Goal: Transaction & Acquisition: Purchase product/service

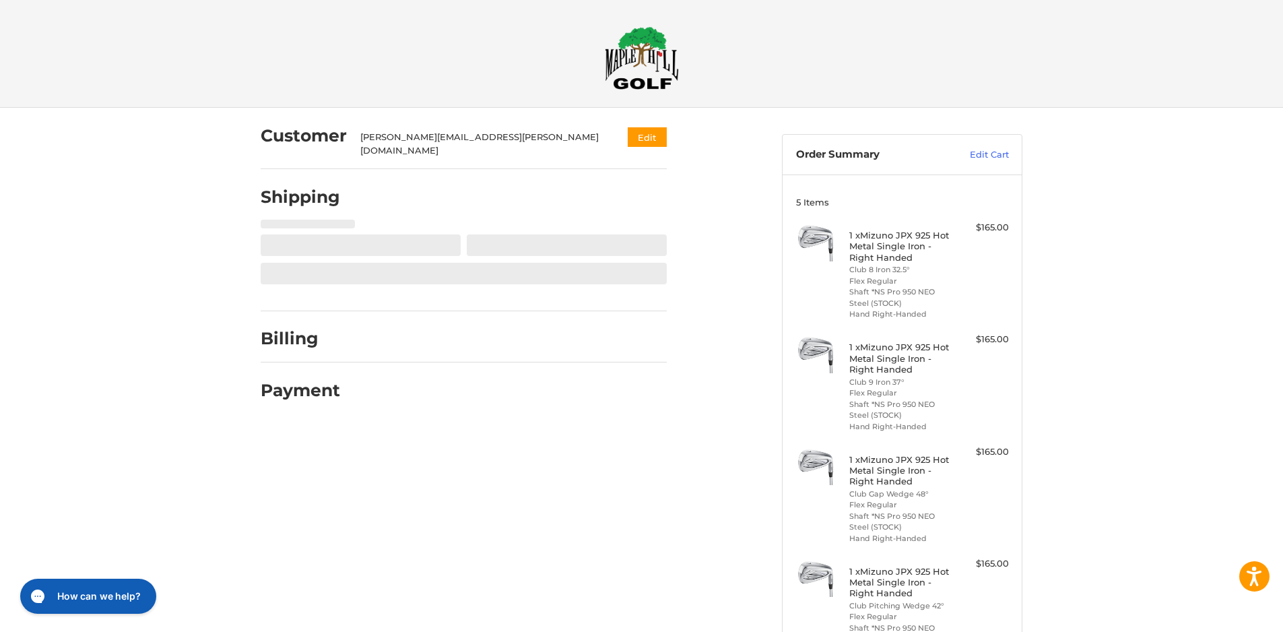
select select "**"
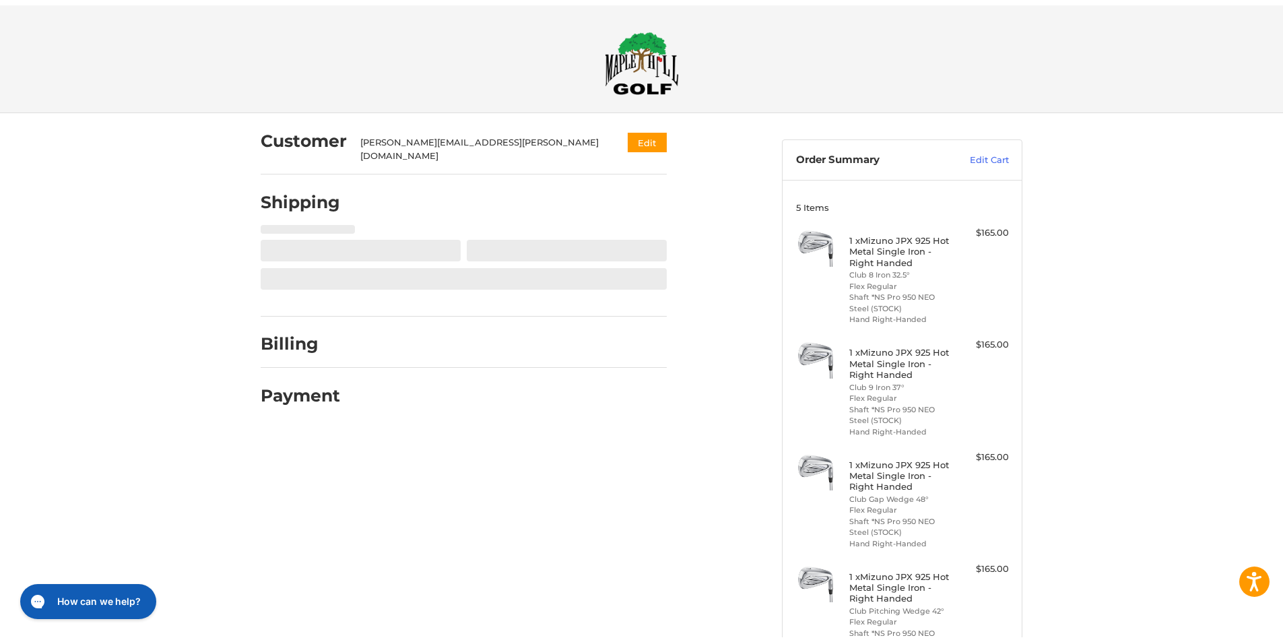
scroll to position [39, 0]
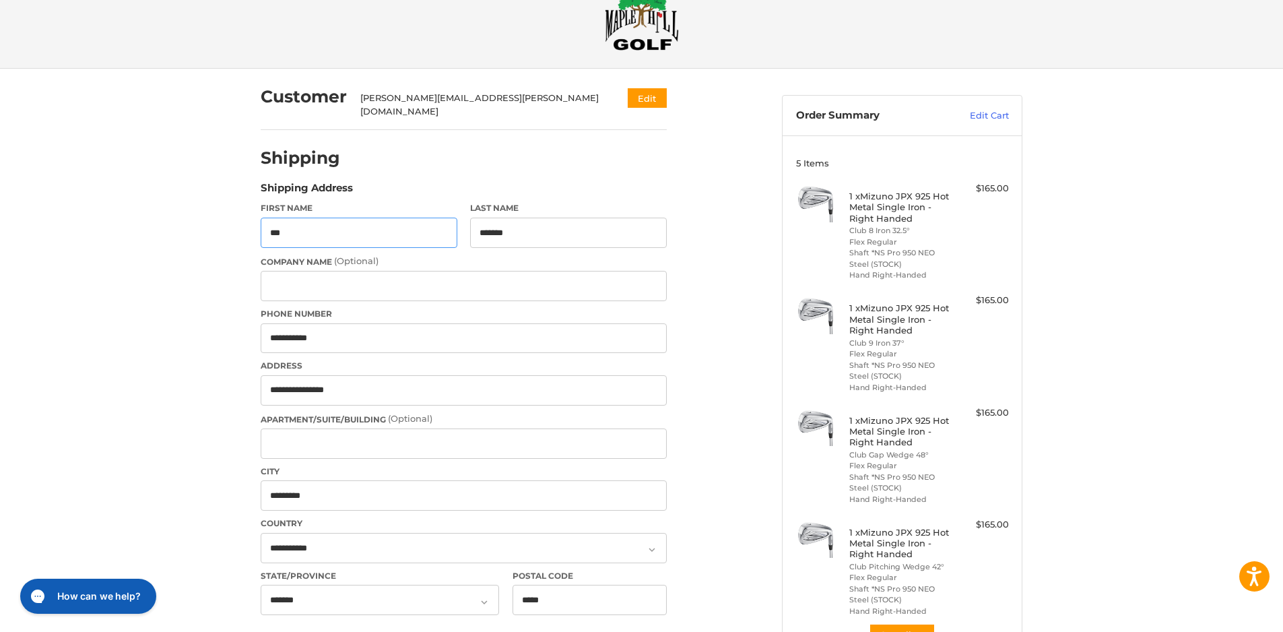
select select "**"
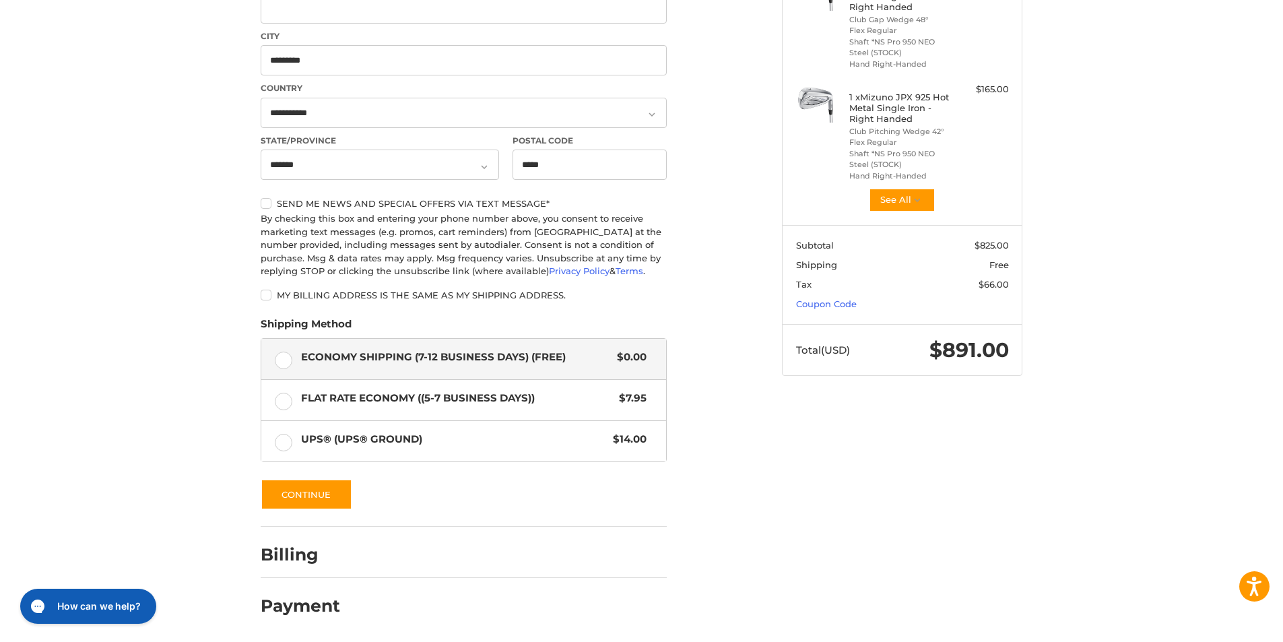
scroll to position [482, 0]
click at [334, 492] on button "Continue" at bounding box center [307, 494] width 92 height 31
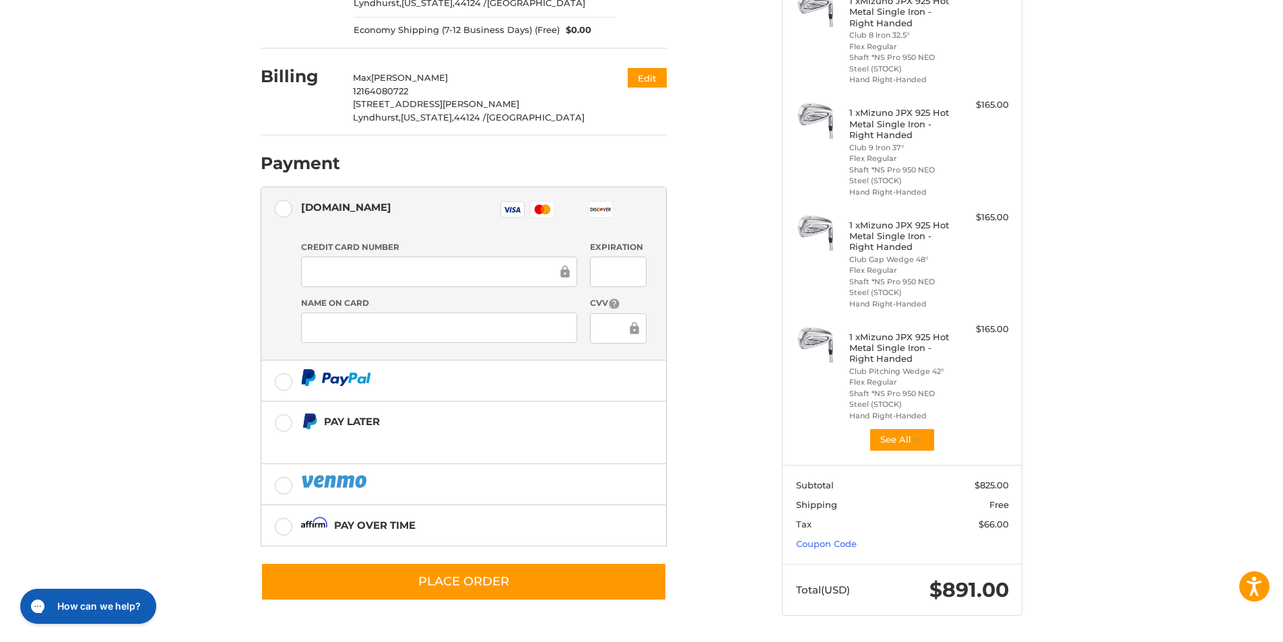
scroll to position [242, 0]
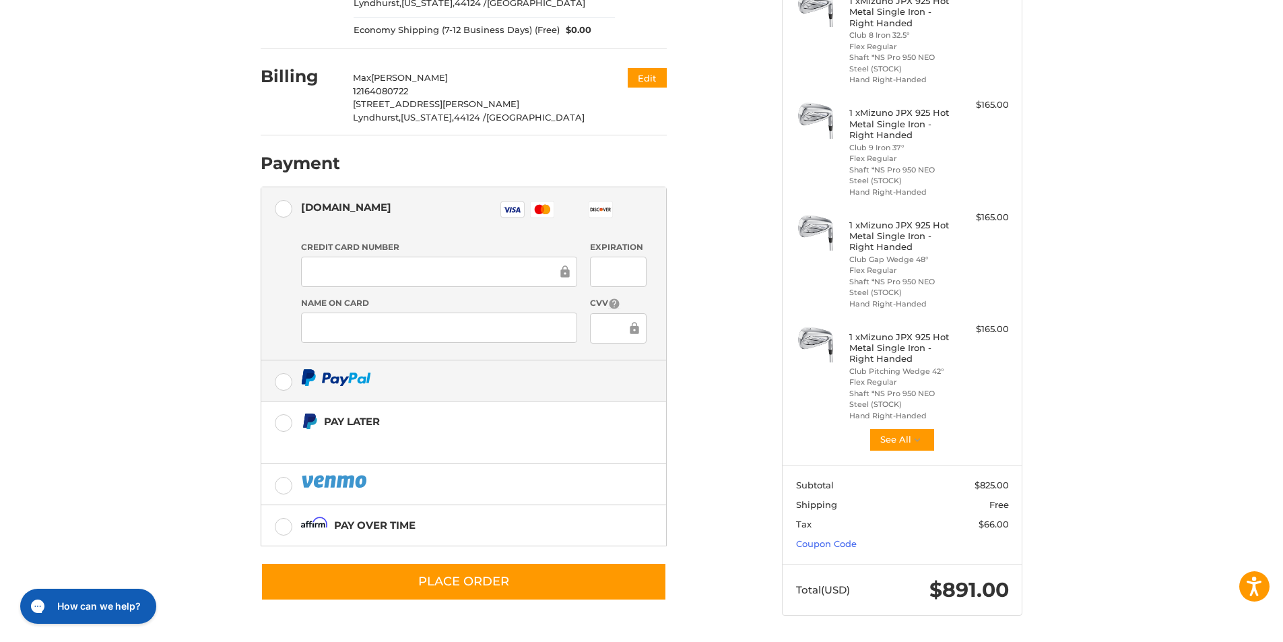
click at [294, 368] on label at bounding box center [463, 380] width 405 height 40
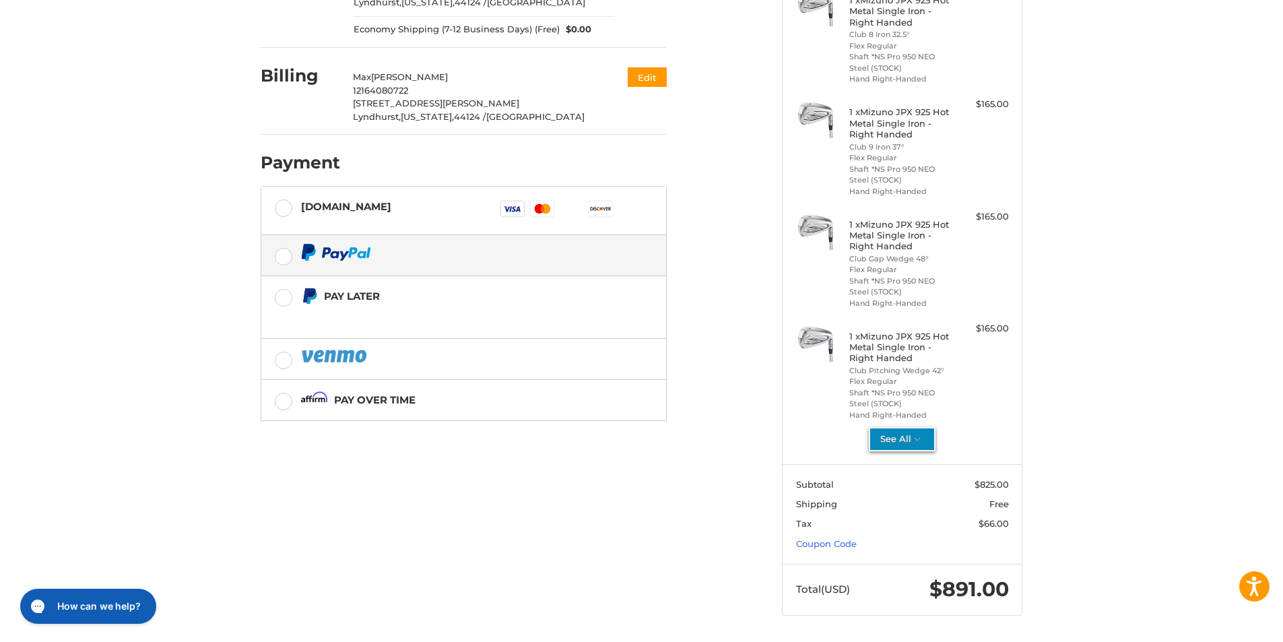
click at [918, 440] on icon "button" at bounding box center [918, 439] width 12 height 12
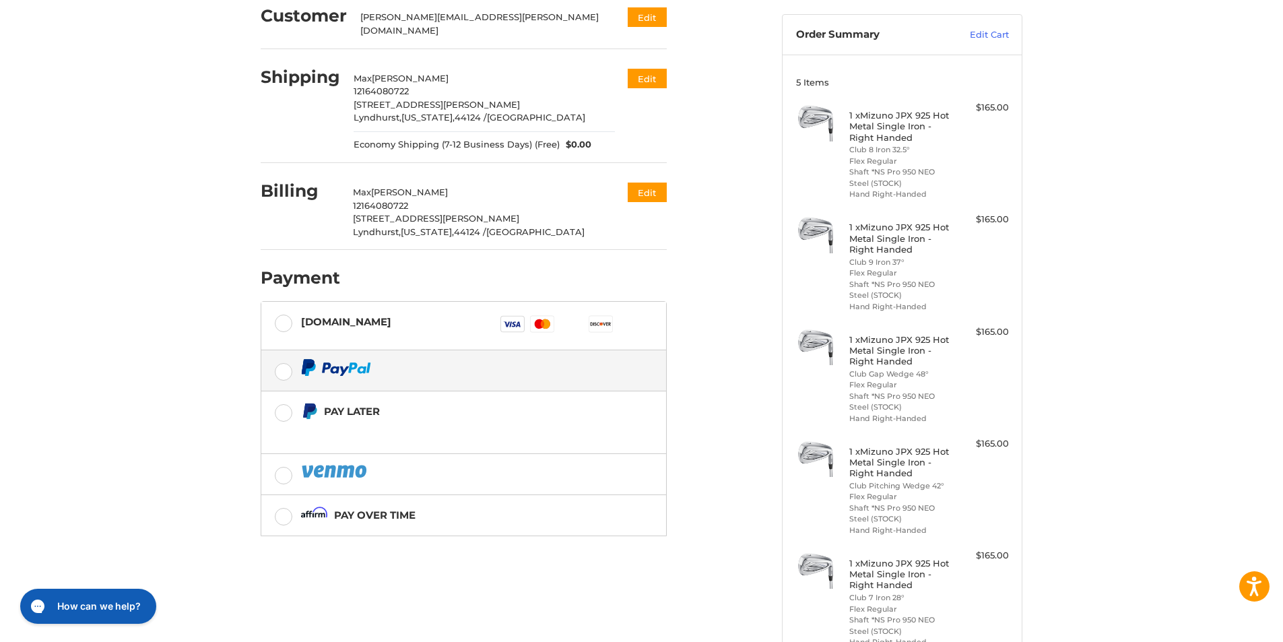
scroll to position [0, 0]
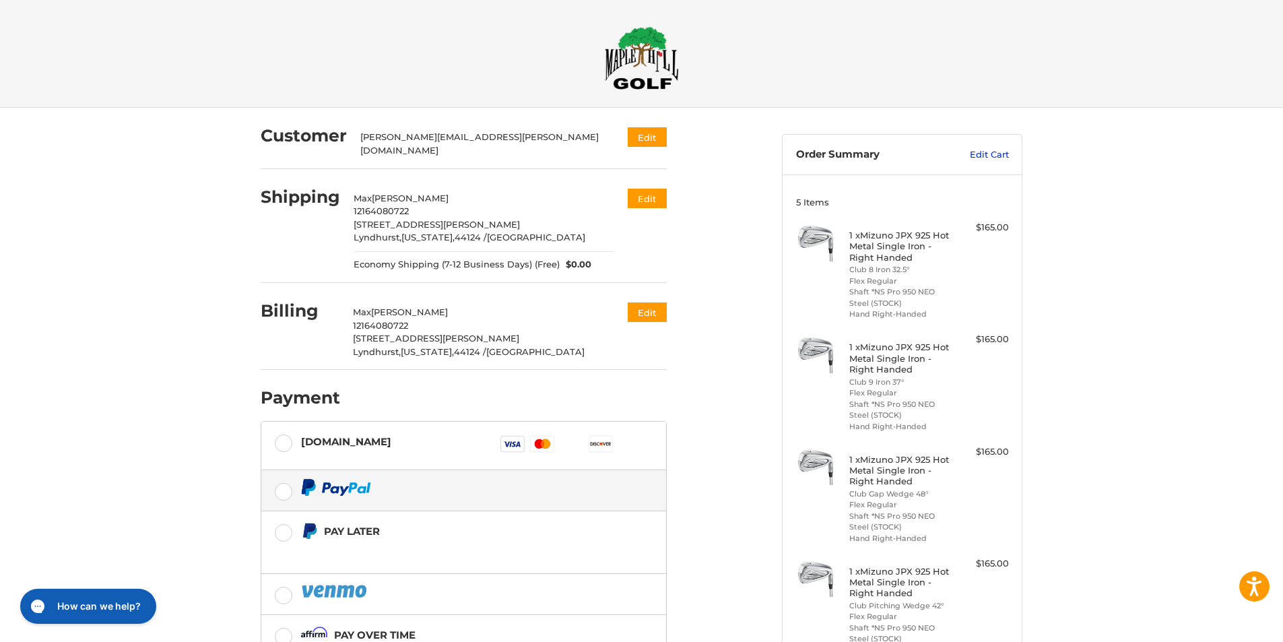
click at [974, 154] on link "Edit Cart" at bounding box center [975, 154] width 68 height 13
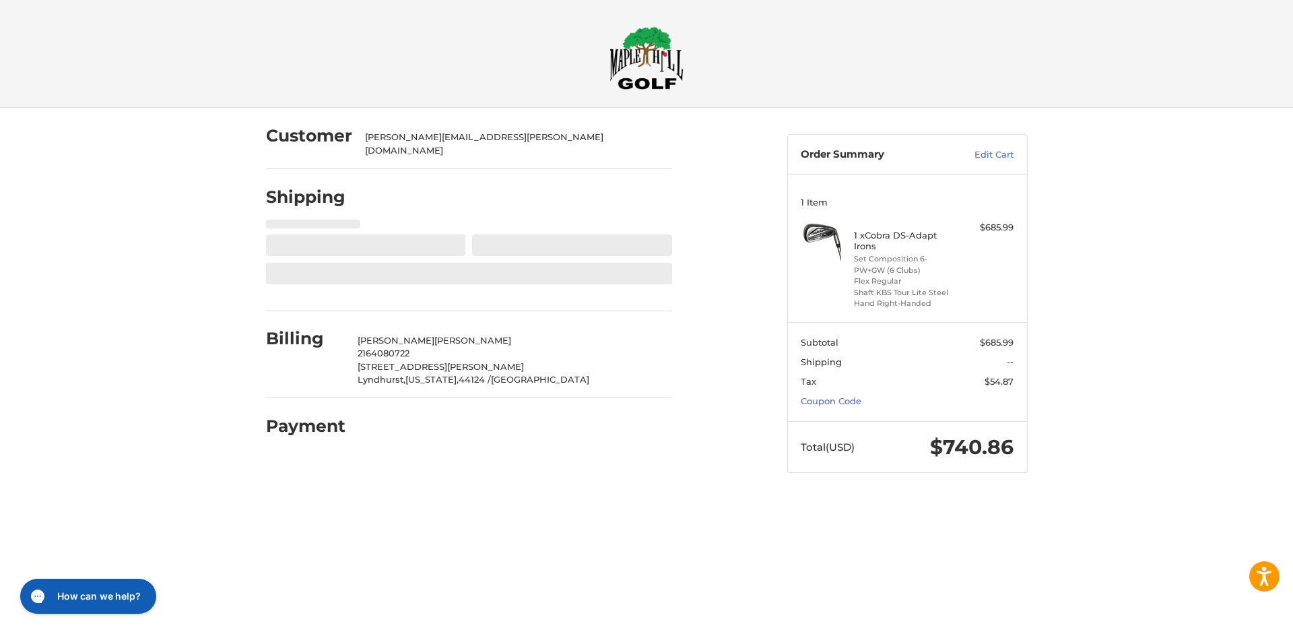
select select "**"
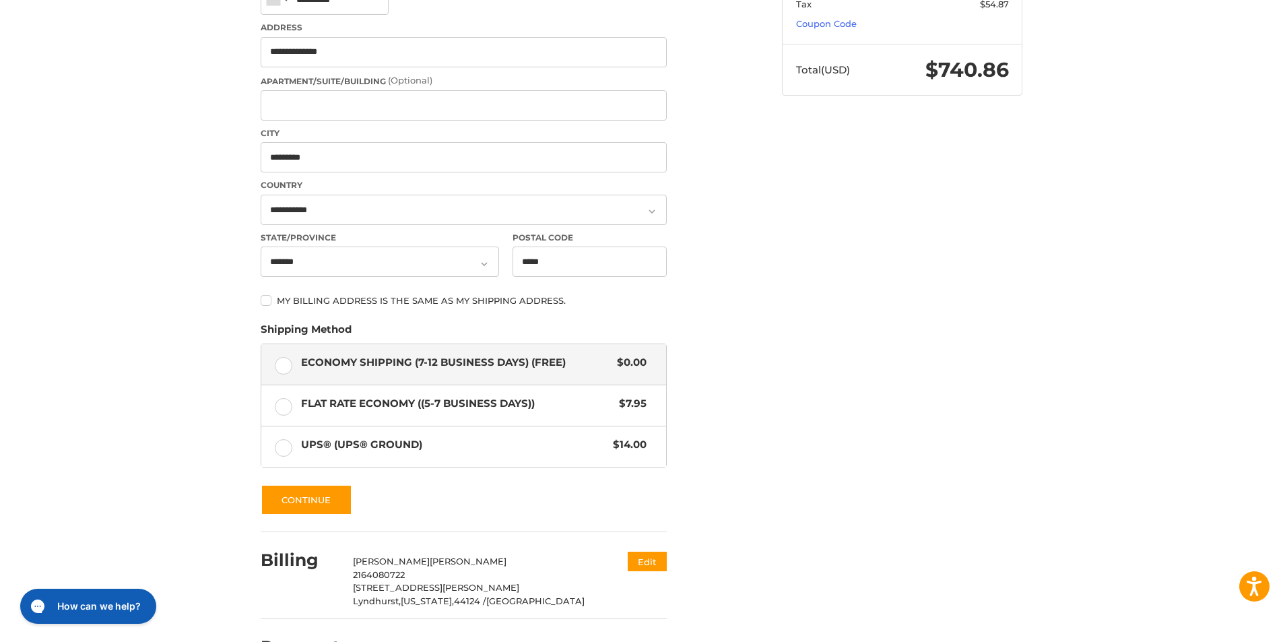
scroll to position [418, 0]
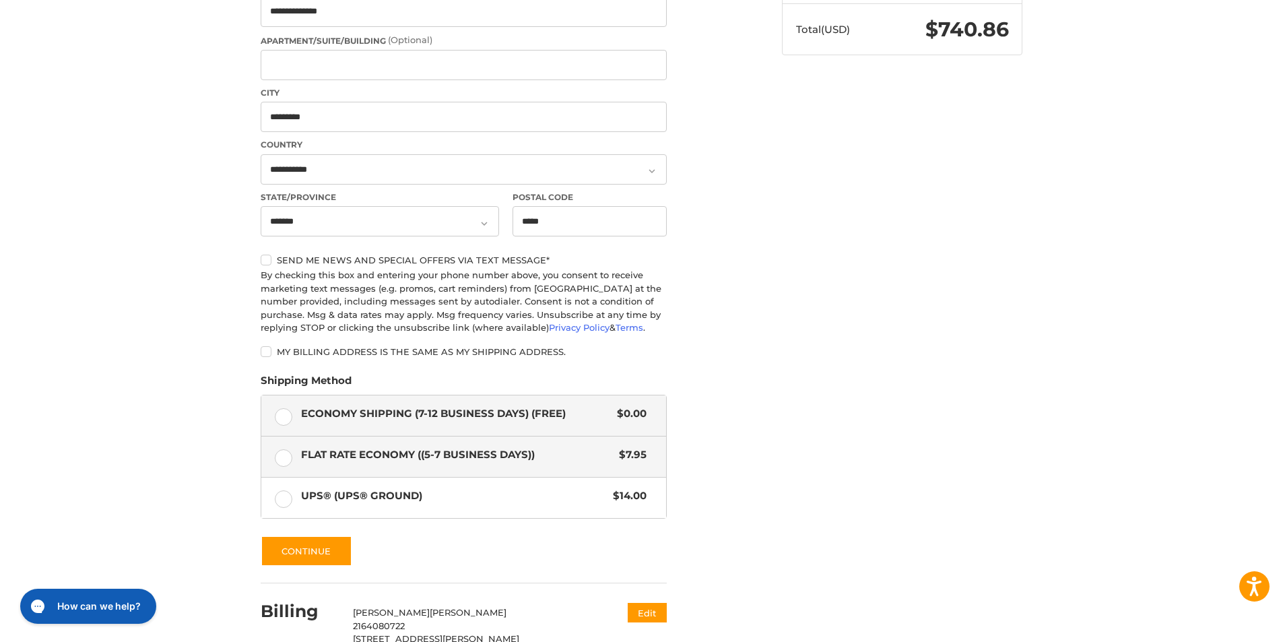
click at [314, 450] on span "Flat Rate Economy ((5-7 Business Days))" at bounding box center [457, 454] width 312 height 15
click at [281, 406] on label "Economy Shipping (7-12 Business Days) (Free) $0.00" at bounding box center [463, 415] width 405 height 40
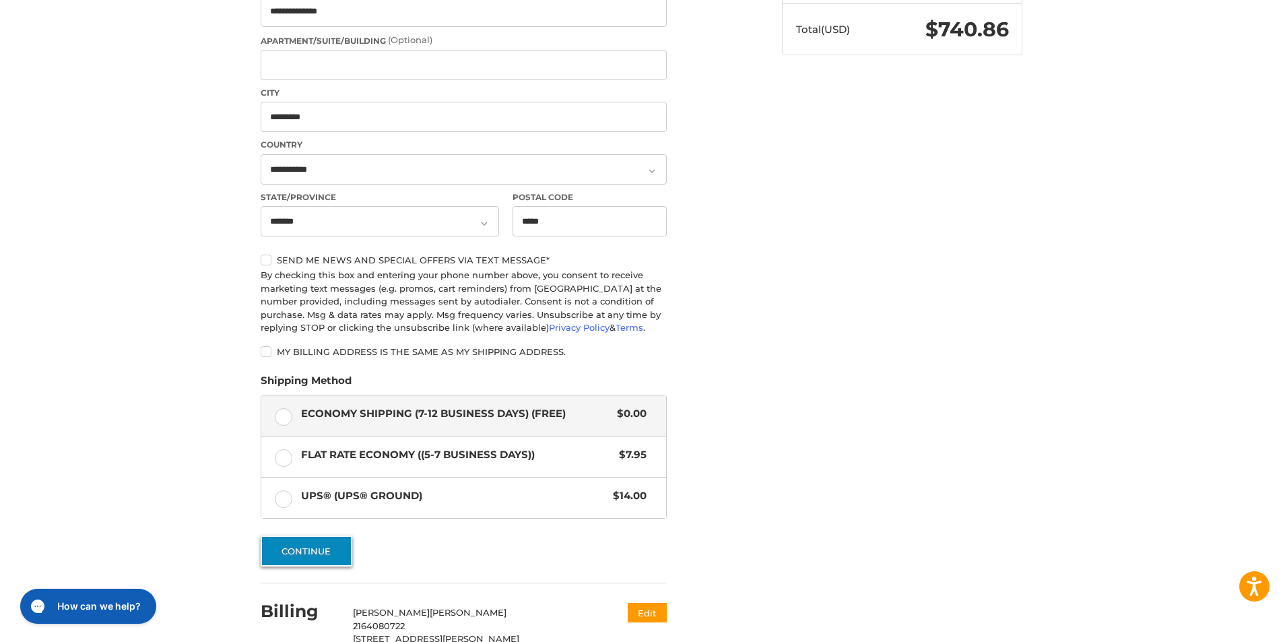
click at [329, 545] on button "Continue" at bounding box center [307, 550] width 92 height 31
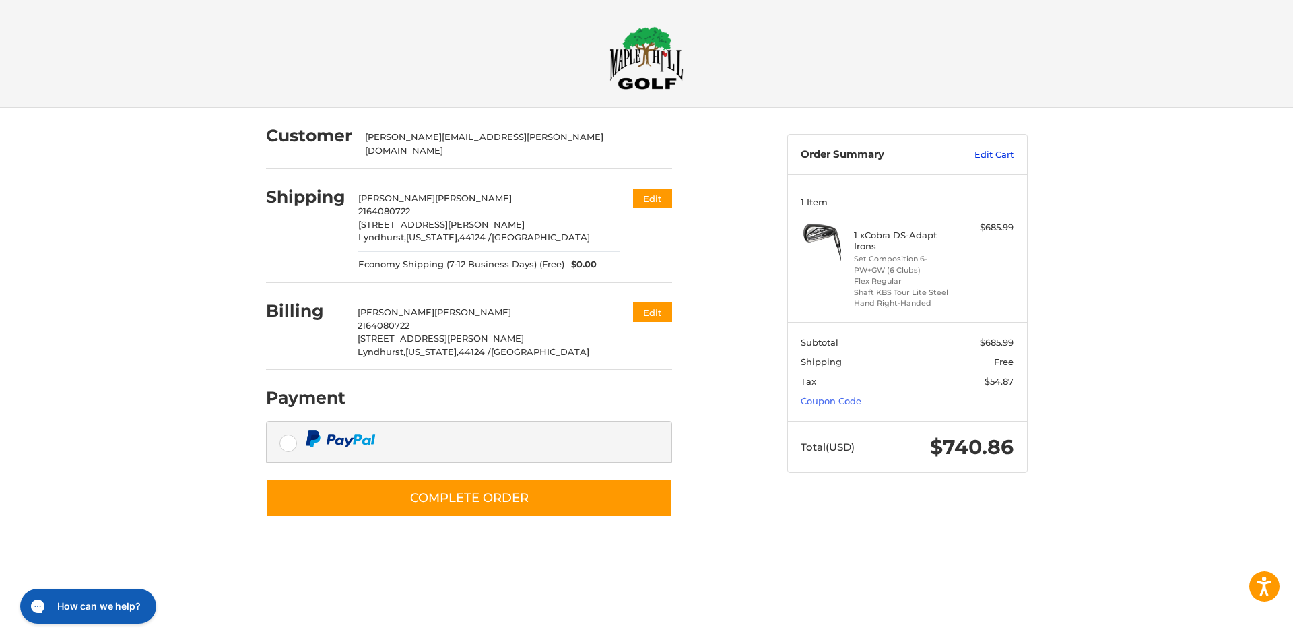
click at [1003, 160] on link "Edit Cart" at bounding box center [980, 154] width 68 height 13
